Goal: Find specific page/section: Find specific page/section

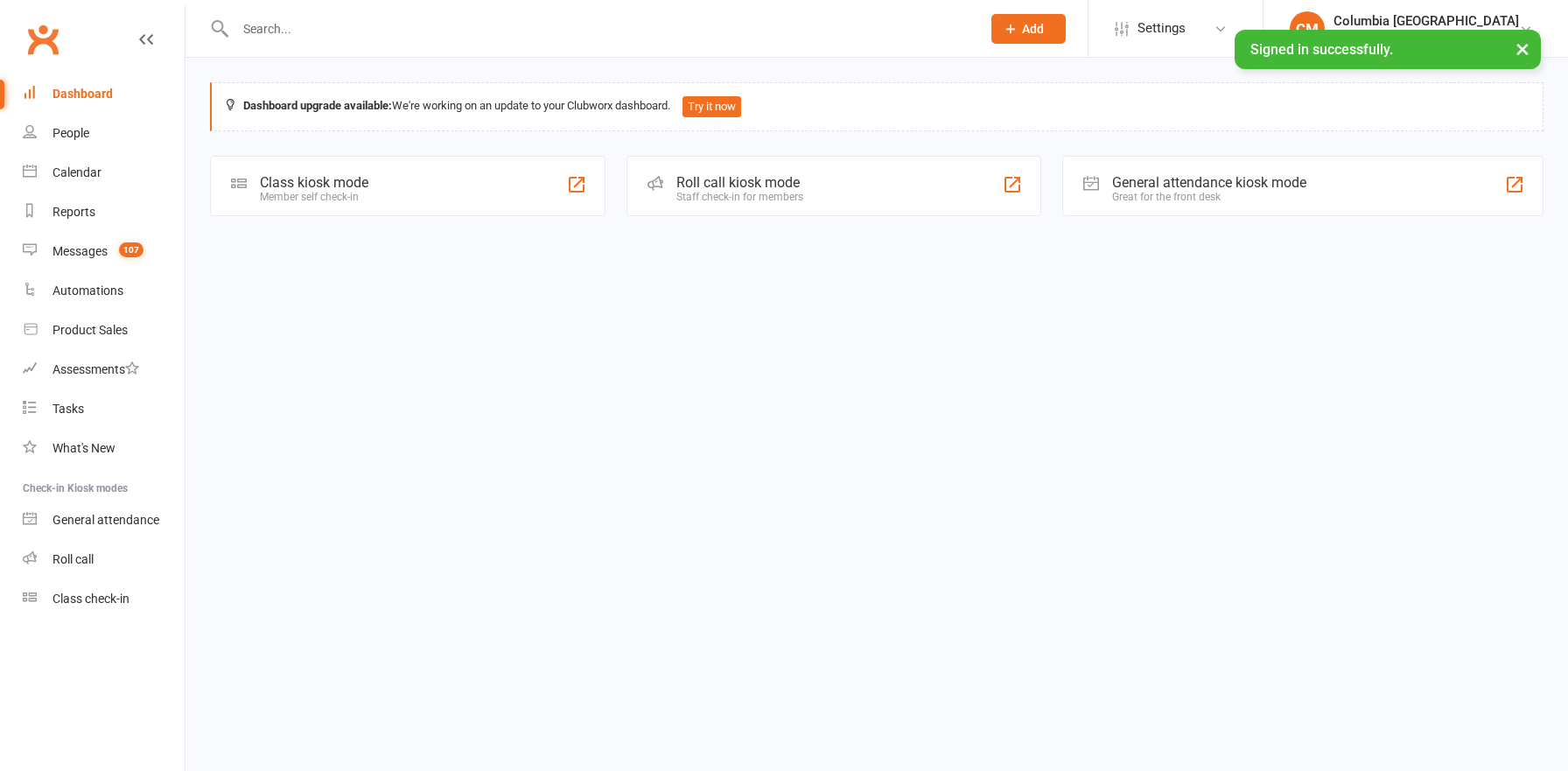
click at [309, 13] on div at bounding box center [589, 28] width 758 height 57
click at [309, 14] on div at bounding box center [589, 28] width 758 height 57
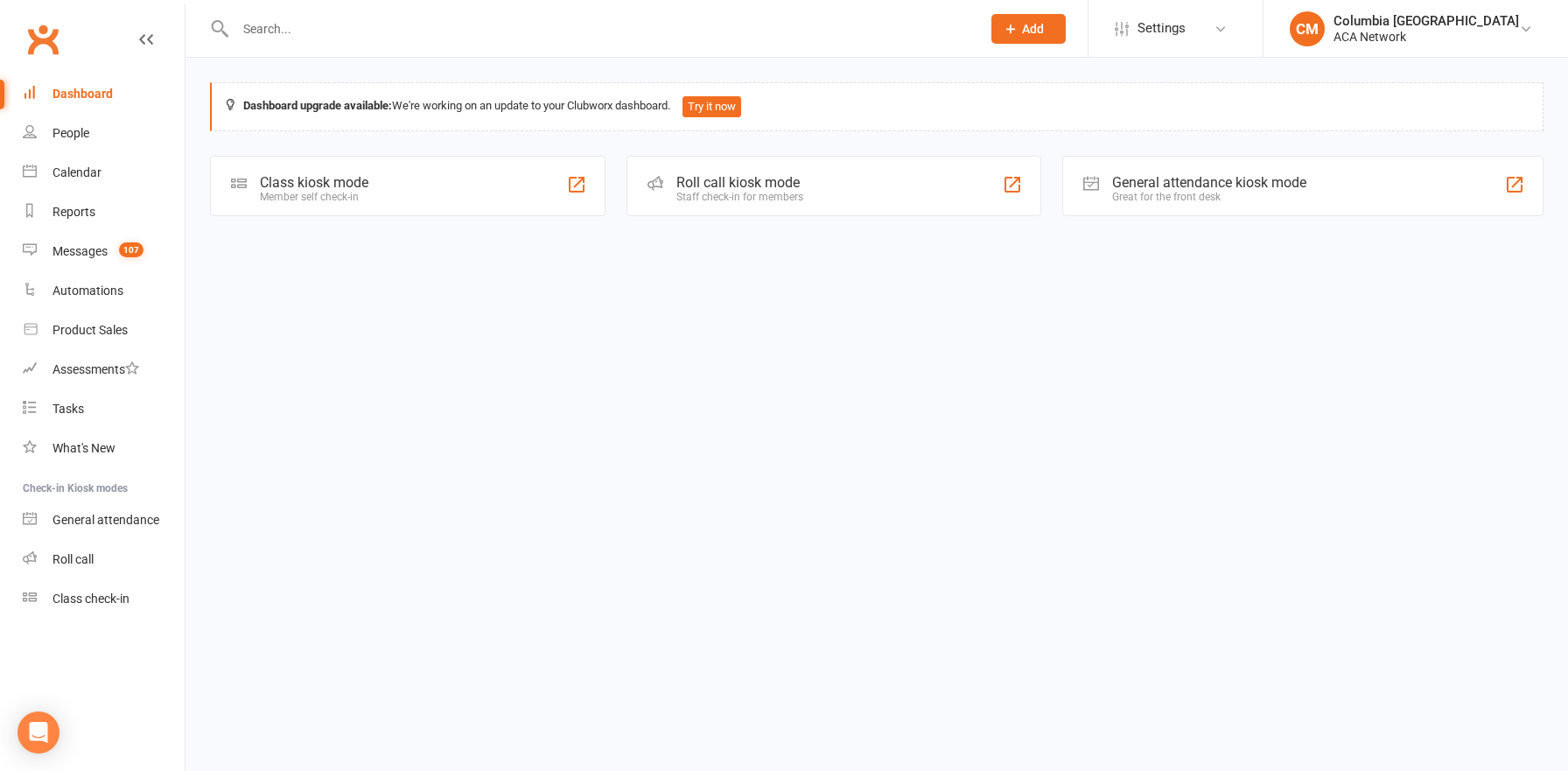
click at [328, 25] on input "text" at bounding box center [599, 28] width 738 height 24
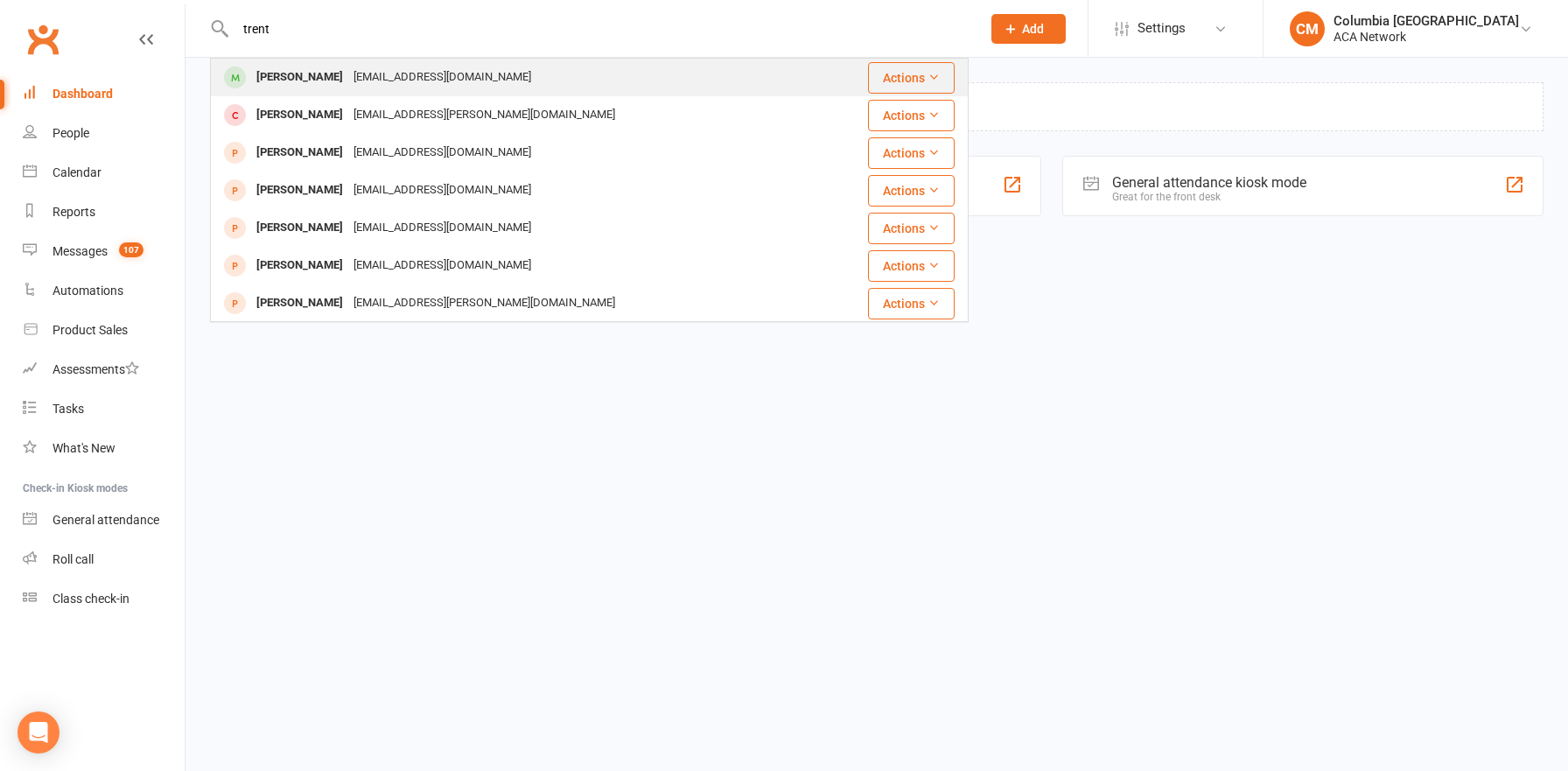
type input "trent"
click at [378, 71] on div "[EMAIL_ADDRESS][DOMAIN_NAME]" at bounding box center [442, 77] width 188 height 25
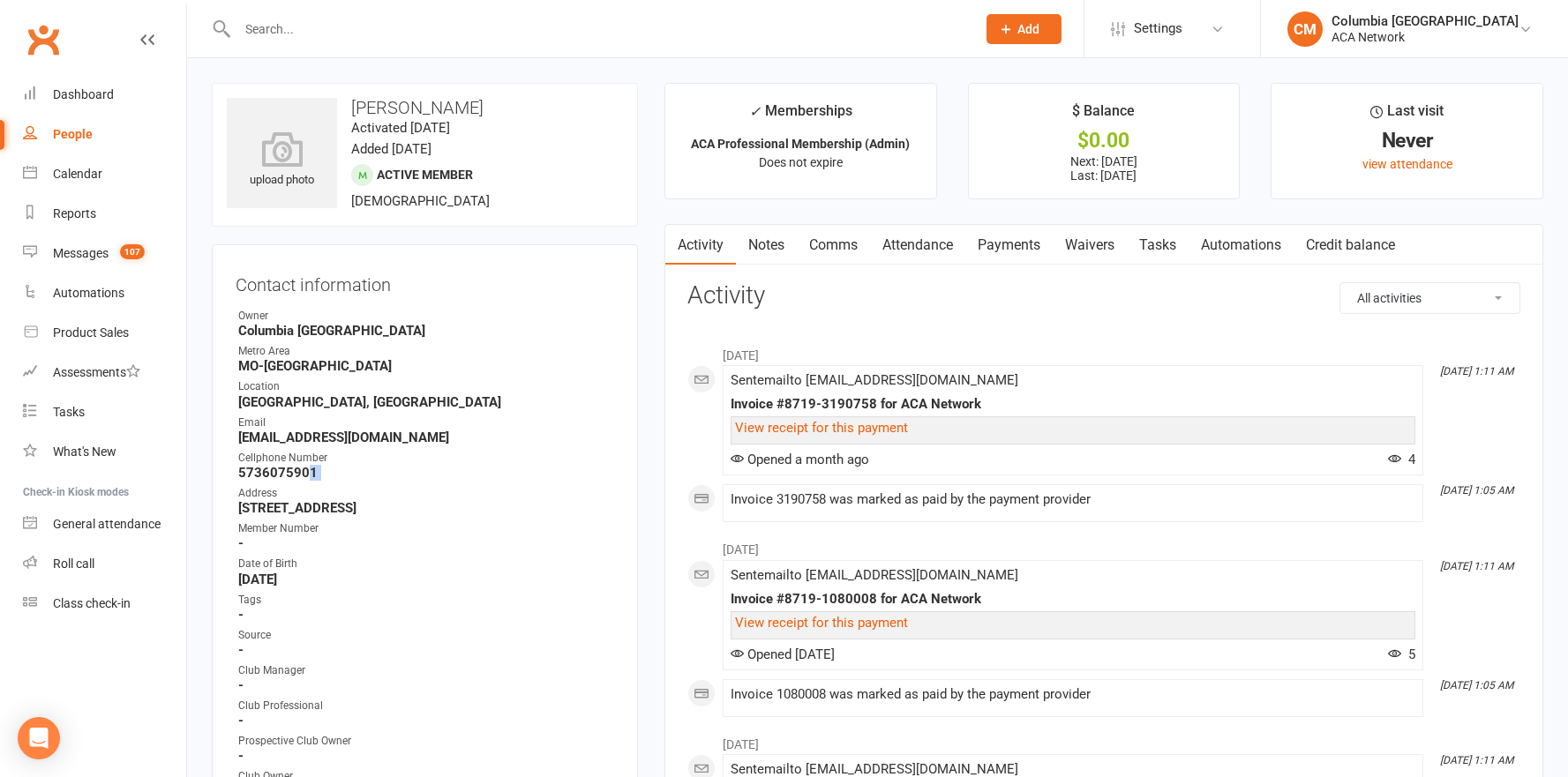
drag, startPoint x: 310, startPoint y: 473, endPoint x: 219, endPoint y: 493, distance: 93.2
click at [219, 493] on div "Contact information Owner [GEOGRAPHIC_DATA] [GEOGRAPHIC_DATA]-[GEOGRAPHIC_DATA]…" at bounding box center [425, 587] width 426 height 686
click at [228, 481] on div "Contact information Owner [GEOGRAPHIC_DATA] [GEOGRAPHIC_DATA]-[GEOGRAPHIC_DATA]…" at bounding box center [425, 587] width 426 height 686
drag, startPoint x: 236, startPoint y: 478, endPoint x: 320, endPoint y: 468, distance: 84.6
click at [326, 460] on div "Contact information Owner [GEOGRAPHIC_DATA] [GEOGRAPHIC_DATA]-[GEOGRAPHIC_DATA]…" at bounding box center [425, 587] width 426 height 686
